Goal: Task Accomplishment & Management: Manage account settings

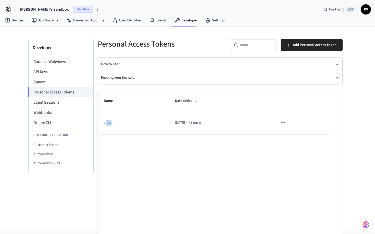
drag, startPoint x: 105, startPoint y: 123, endPoint x: 127, endPoint y: 123, distance: 21.9
click at [127, 123] on td "ahoy" at bounding box center [133, 122] width 71 height 23
click at [76, 11] on div "Sandbox" at bounding box center [86, 9] width 27 height 7
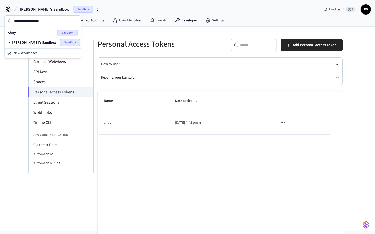
click at [29, 31] on div "Ahoy Sandbox" at bounding box center [43, 33] width 70 height 7
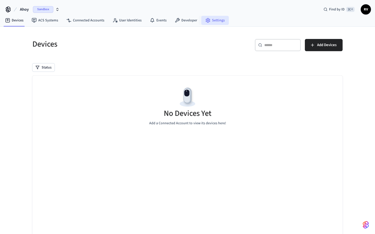
click at [212, 19] on link "Settings" at bounding box center [215, 20] width 28 height 9
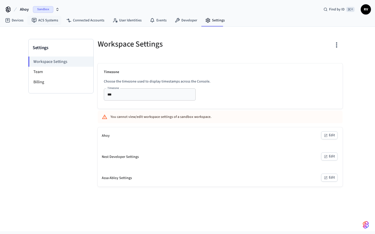
click at [37, 7] on span "Sandbox" at bounding box center [43, 9] width 20 height 7
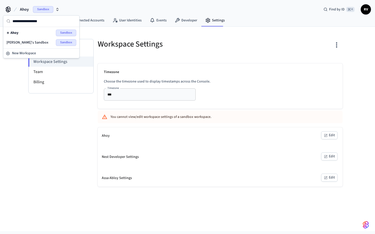
click at [171, 54] on div "Workspace Settings" at bounding box center [155, 44] width 126 height 22
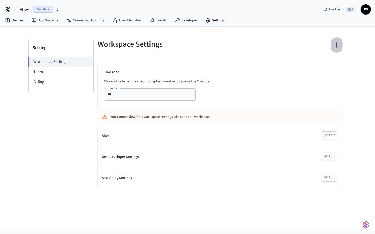
click at [338, 46] on icon "button" at bounding box center [337, 45] width 8 height 8
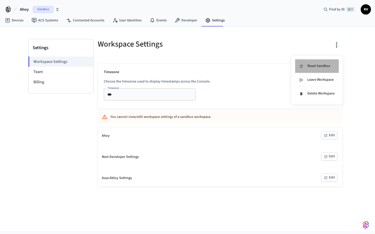
click at [324, 62] on li "Reset Sandbox" at bounding box center [317, 66] width 44 height 14
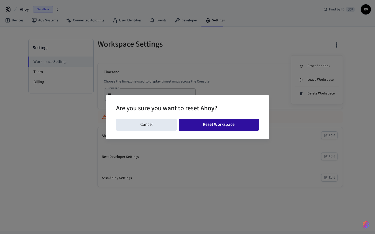
click at [229, 127] on button "Reset Workspace" at bounding box center [219, 125] width 80 height 12
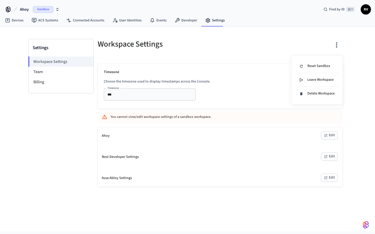
click at [228, 123] on div at bounding box center [187, 117] width 375 height 234
click at [324, 135] on icon "button" at bounding box center [325, 135] width 3 height 3
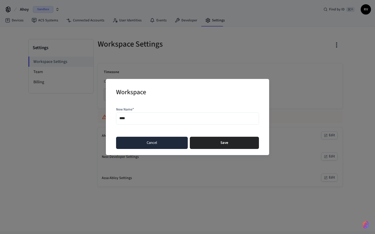
click at [169, 145] on button "Cancel" at bounding box center [152, 143] width 72 height 12
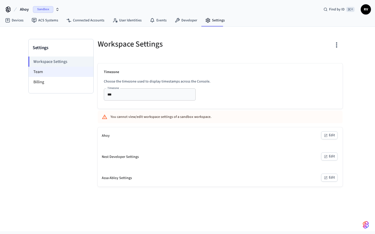
click at [56, 72] on li "Team" at bounding box center [61, 72] width 65 height 10
click at [57, 81] on li "Billing" at bounding box center [61, 82] width 65 height 10
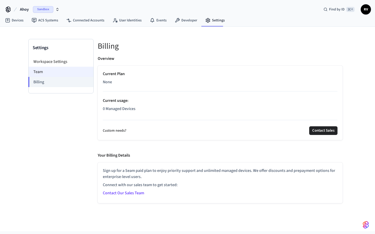
click at [65, 72] on li "Team" at bounding box center [61, 72] width 65 height 10
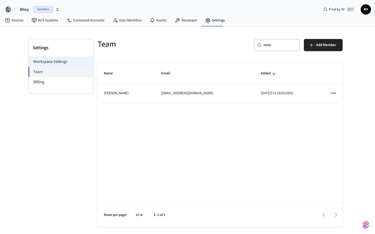
click at [60, 58] on li "Workspace Settings" at bounding box center [61, 62] width 65 height 10
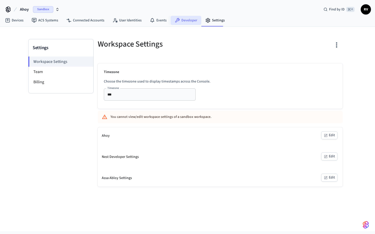
click at [190, 17] on link "Developer" at bounding box center [186, 20] width 31 height 9
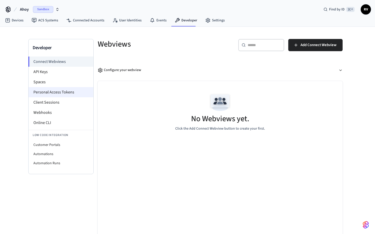
click at [53, 90] on li "Personal Access Tokens" at bounding box center [61, 92] width 65 height 10
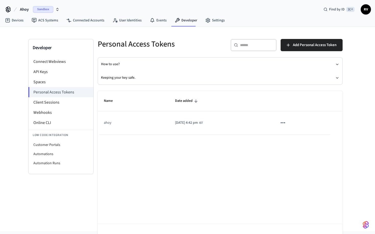
click at [42, 12] on span "Sandbox" at bounding box center [43, 9] width 20 height 7
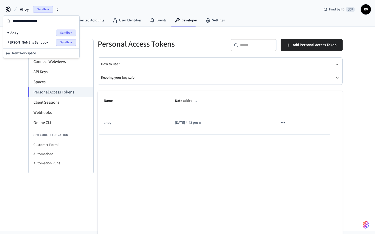
click at [30, 43] on span "[PERSON_NAME]'s Sandbox" at bounding box center [27, 42] width 42 height 5
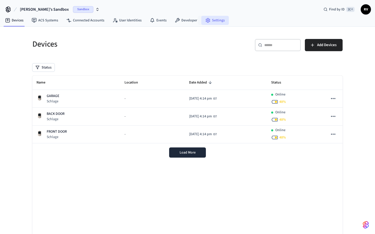
click at [202, 20] on link "Settings" at bounding box center [215, 20] width 28 height 9
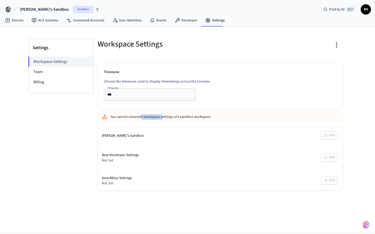
drag, startPoint x: 142, startPoint y: 118, endPoint x: 161, endPoint y: 118, distance: 19.6
click at [161, 118] on div "You cannot view/edit workspace settings of a sandbox workspace." at bounding box center [204, 116] width 189 height 9
click at [187, 21] on link "Developer" at bounding box center [186, 20] width 31 height 9
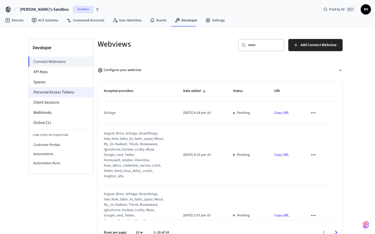
click at [61, 93] on li "Personal Access Tokens" at bounding box center [61, 92] width 65 height 10
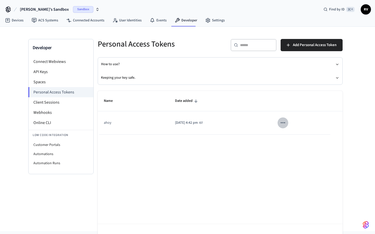
click at [285, 122] on button "sticky table" at bounding box center [283, 123] width 11 height 11
click at [292, 154] on li "Delete" at bounding box center [300, 157] width 24 height 16
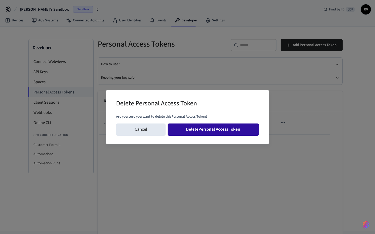
click at [236, 134] on button "Delete Personal Access Token" at bounding box center [214, 130] width 92 height 12
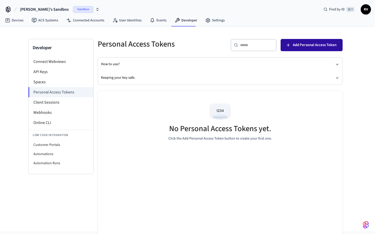
click at [323, 49] on button "Add Personal Access Token" at bounding box center [312, 45] width 62 height 12
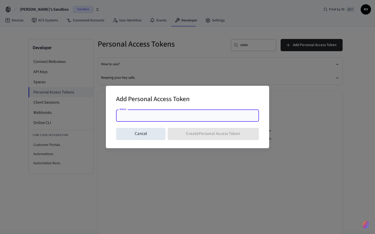
click at [202, 112] on div "Name" at bounding box center [187, 116] width 143 height 12
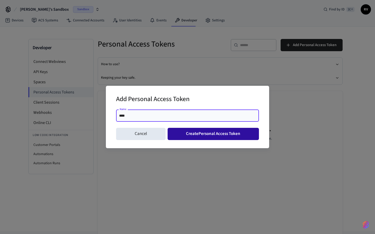
type input "****"
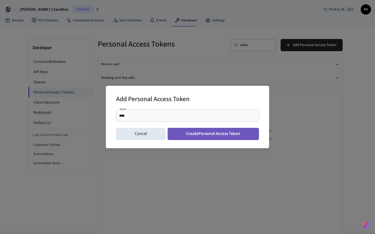
click at [209, 136] on button "Create Personal Access Token" at bounding box center [214, 134] width 92 height 12
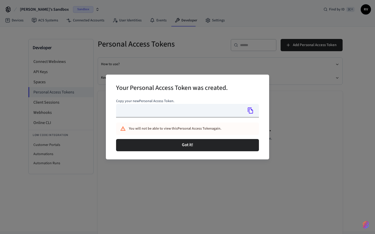
type input "**********"
click at [250, 111] on icon "Copy" at bounding box center [250, 110] width 7 height 7
click at [219, 151] on div "Got it!" at bounding box center [187, 145] width 143 height 16
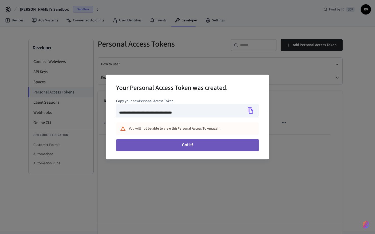
click at [221, 146] on button "Got it!" at bounding box center [187, 145] width 143 height 12
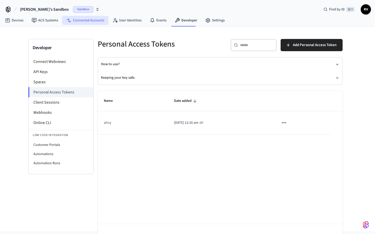
click at [87, 23] on link "Connected Accounts" at bounding box center [85, 20] width 46 height 9
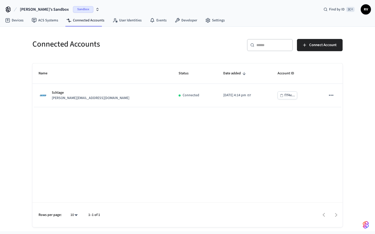
click at [184, 36] on div "Connected Accounts" at bounding box center [105, 44] width 158 height 22
click at [184, 22] on link "Developer" at bounding box center [186, 20] width 31 height 9
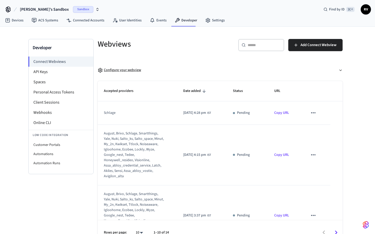
click at [150, 68] on button "Configure your webview" at bounding box center [220, 71] width 245 height 14
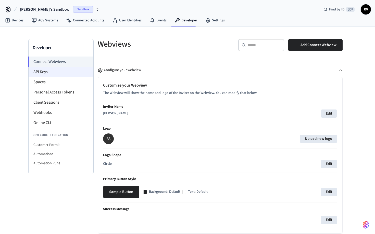
click at [44, 70] on li "API Keys" at bounding box center [61, 72] width 65 height 10
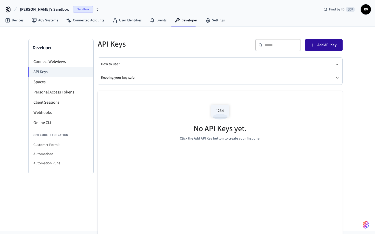
click at [318, 45] on span "Add API Key" at bounding box center [326, 45] width 19 height 7
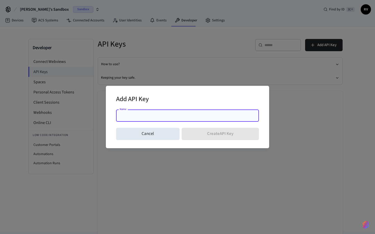
click at [165, 116] on input "Name" at bounding box center [187, 115] width 137 height 5
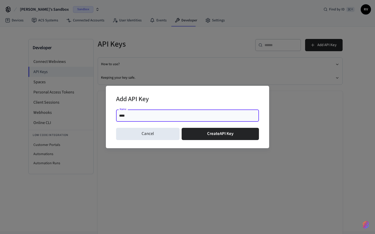
type input "****"
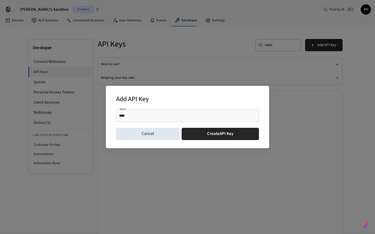
click at [126, 124] on div "Name **** Name" at bounding box center [187, 117] width 143 height 18
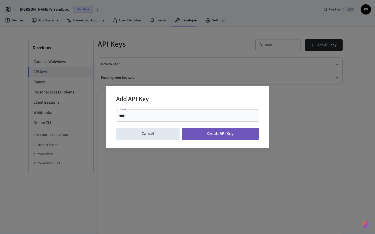
click at [215, 130] on button "Create API Key" at bounding box center [221, 134] width 78 height 12
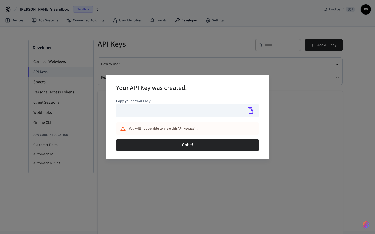
type input "**********"
click at [249, 108] on icon "Copy" at bounding box center [250, 111] width 5 height 6
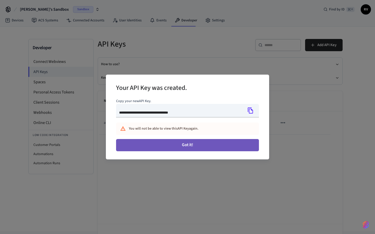
click at [209, 149] on button "Got it!" at bounding box center [187, 145] width 143 height 12
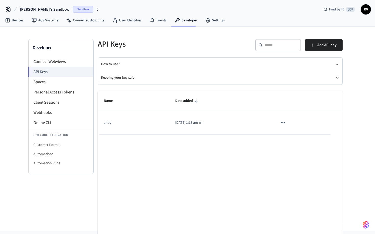
click at [95, 9] on icon "button" at bounding box center [97, 9] width 4 height 4
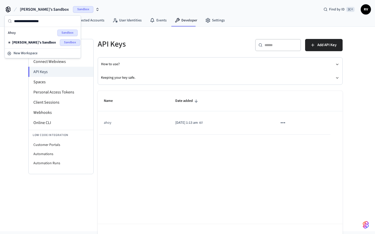
click at [95, 9] on icon "button" at bounding box center [97, 9] width 4 height 4
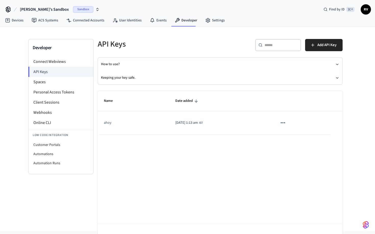
click at [95, 9] on icon "button" at bounding box center [97, 9] width 4 height 4
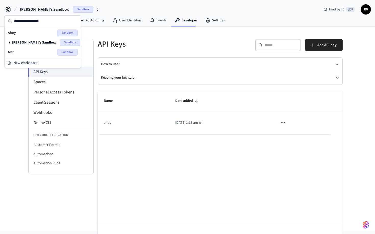
click at [171, 48] on h5 "API Keys" at bounding box center [157, 44] width 119 height 10
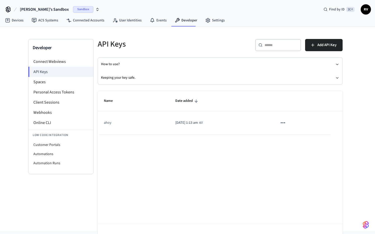
click at [95, 9] on icon "button" at bounding box center [97, 9] width 4 height 4
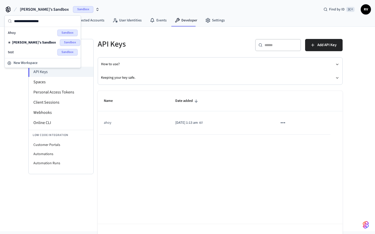
click at [95, 9] on icon "button" at bounding box center [97, 9] width 4 height 4
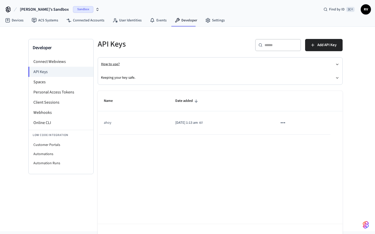
click at [167, 66] on button "How to use?" at bounding box center [220, 65] width 238 height 14
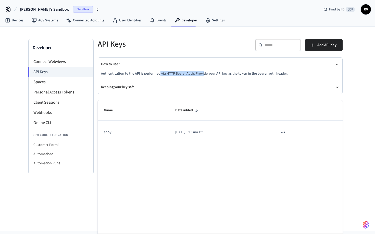
drag, startPoint x: 158, startPoint y: 73, endPoint x: 201, endPoint y: 73, distance: 42.9
click at [201, 73] on p "Authentication to the API is performed via HTTP Bearer Auth. Provide your API k…" at bounding box center [220, 73] width 238 height 5
click at [362, 15] on div "Devices ACS Systems Connected Accounts User Identities Events Developer Settings" at bounding box center [187, 21] width 375 height 12
click at [362, 12] on span "RV" at bounding box center [365, 9] width 9 height 9
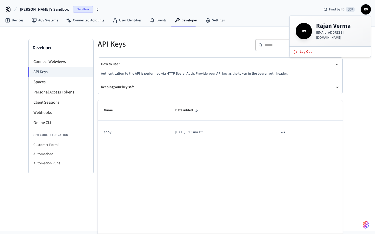
click at [333, 30] on h4 "[PERSON_NAME]" at bounding box center [340, 26] width 48 height 8
click at [211, 46] on h5 "API Keys" at bounding box center [157, 44] width 119 height 10
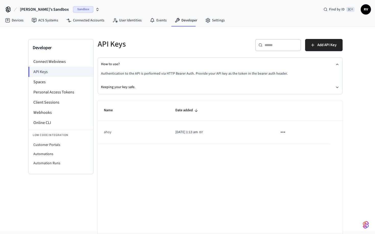
click at [286, 131] on icon "sticky table" at bounding box center [283, 132] width 7 height 7
click at [287, 131] on div at bounding box center [187, 117] width 375 height 234
click at [240, 132] on td "[DATE] 1:13 am IST" at bounding box center [220, 132] width 102 height 23
click at [95, 11] on icon "button" at bounding box center [97, 9] width 4 height 4
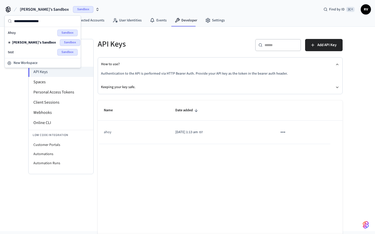
click at [18, 54] on div "test Sandbox" at bounding box center [43, 52] width 70 height 7
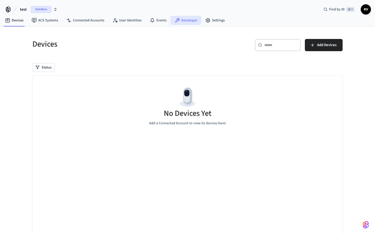
click at [191, 20] on link "Developer" at bounding box center [186, 20] width 31 height 9
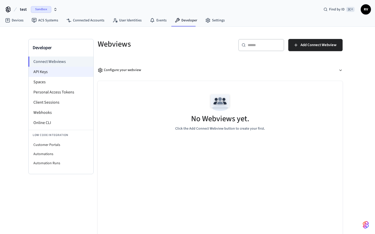
click at [68, 77] on li "API Keys" at bounding box center [61, 72] width 65 height 10
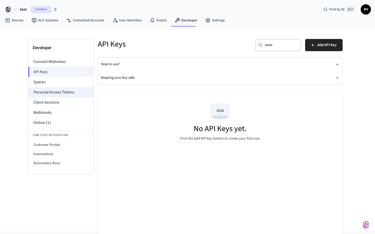
click at [63, 92] on li "Personal Access Tokens" at bounding box center [61, 92] width 65 height 10
